Goal: Navigation & Orientation: Find specific page/section

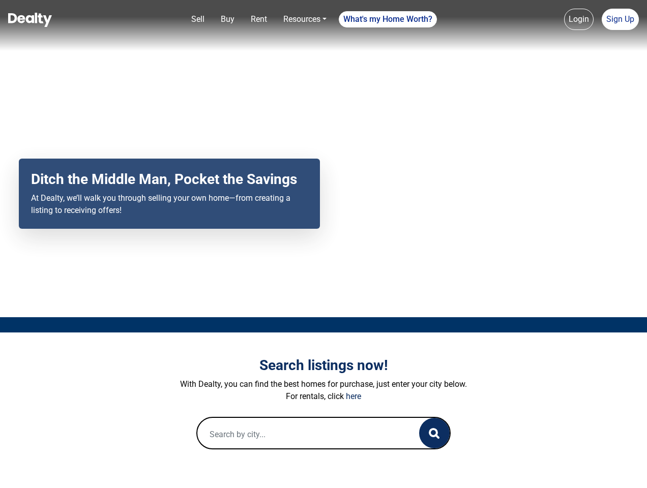
click at [323, 244] on div "Your browser does not support the video tag. Ditch the Middle Man, Pocket the S…" at bounding box center [323, 158] width 647 height 317
click at [198, 19] on link "Sell" at bounding box center [197, 19] width 21 height 20
click at [227, 19] on link "Buy" at bounding box center [228, 19] width 22 height 20
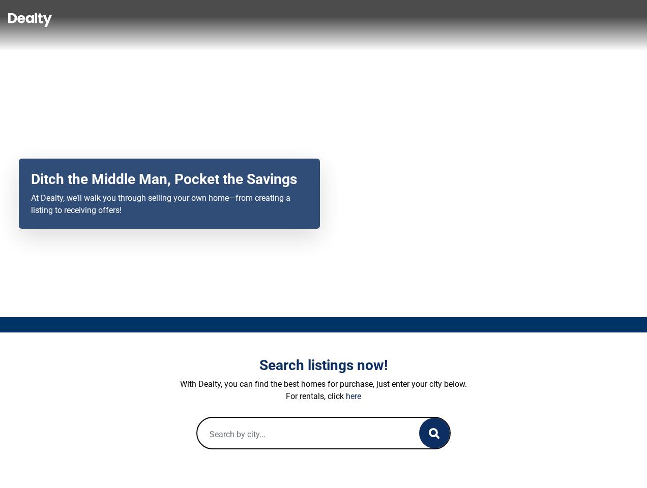
click at [259, 19] on link "Rent" at bounding box center [259, 19] width 24 height 20
click at [305, 19] on link "Resources" at bounding box center [304, 19] width 51 height 20
click at [388, 19] on link "What's my Home Worth?" at bounding box center [388, 19] width 98 height 16
click at [579, 19] on link "Login" at bounding box center [578, 19] width 29 height 21
click at [620, 19] on link "Sign Up" at bounding box center [620, 19] width 37 height 21
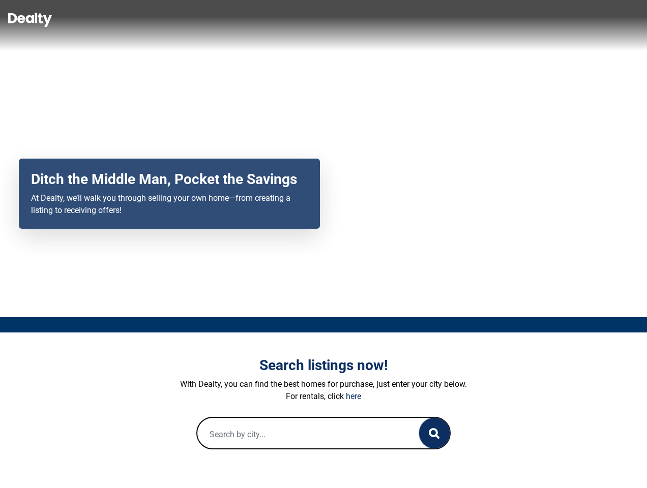
click at [434, 433] on icon "button" at bounding box center [434, 433] width 11 height 11
